Goal: Obtain resource: Obtain resource

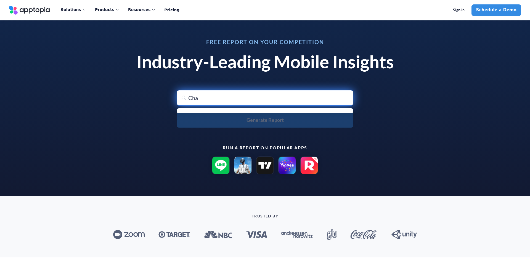
type input "Chat"
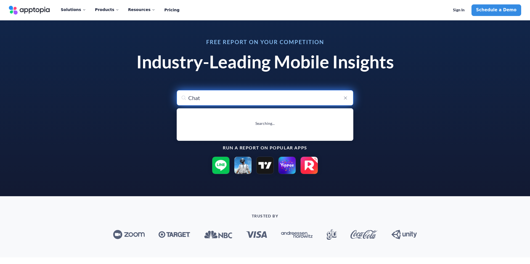
type input "ChatGPT"
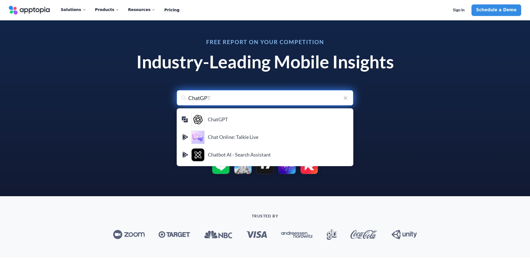
type input "ChatGPT"
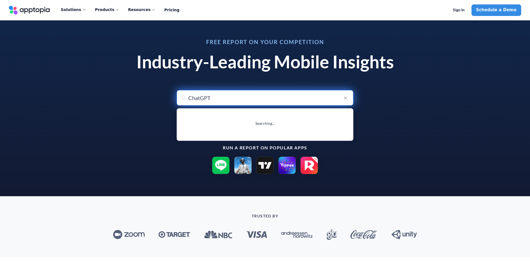
type input "ChatGPT"
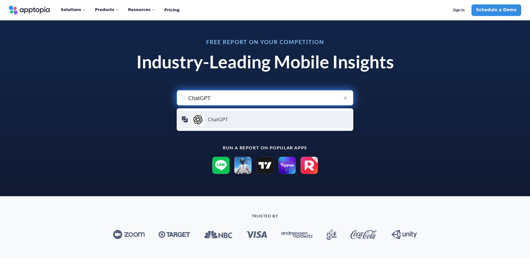
click at [229, 118] on h4 "ChatGPT" at bounding box center [278, 120] width 141 height 6
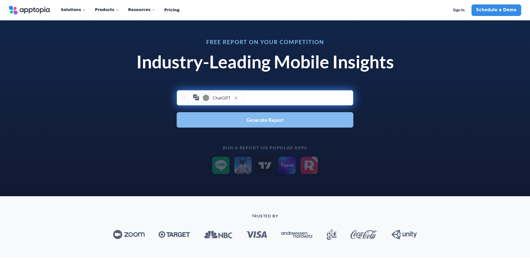
click at [228, 120] on button "Generate Report" at bounding box center [265, 119] width 177 height 15
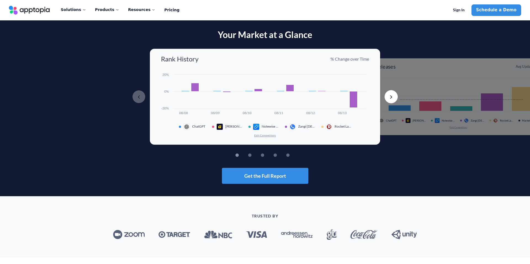
click at [391, 97] on button "Next" at bounding box center [390, 96] width 13 height 13
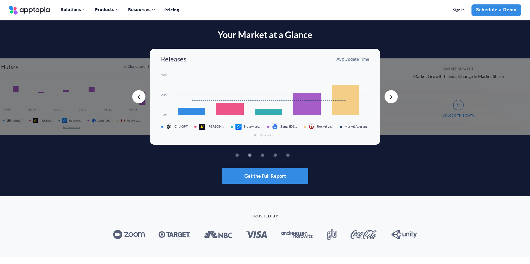
click at [391, 97] on button "Next" at bounding box center [390, 96] width 13 height 13
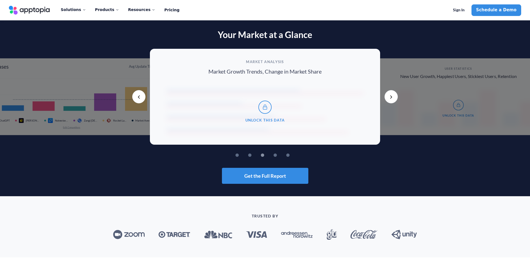
click at [391, 97] on button "Next" at bounding box center [390, 96] width 13 height 13
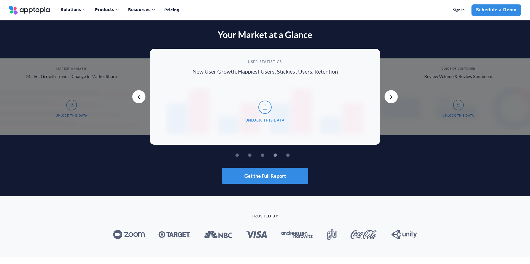
click at [140, 95] on button "Previous" at bounding box center [138, 96] width 13 height 13
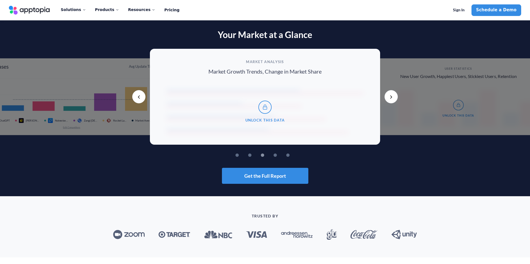
click at [140, 95] on button "Previous" at bounding box center [138, 96] width 13 height 13
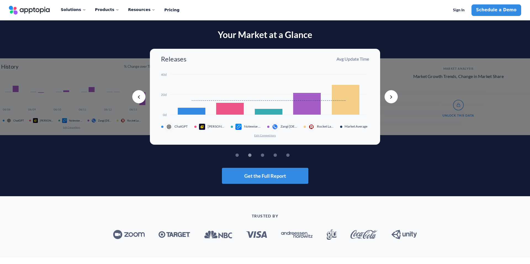
click at [140, 95] on button "Previous" at bounding box center [138, 96] width 13 height 13
